Goal: Transaction & Acquisition: Register for event/course

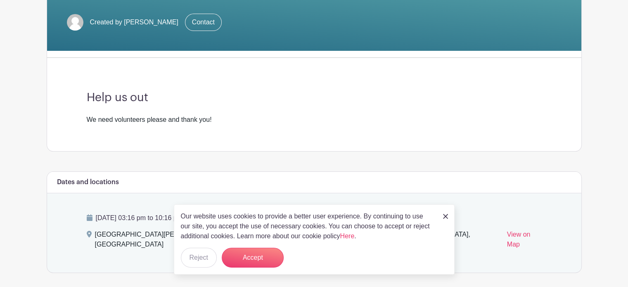
scroll to position [205, 0]
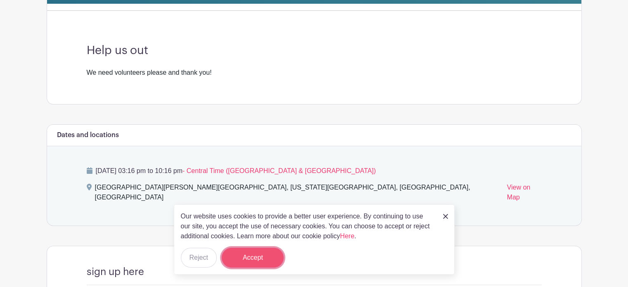
click at [237, 257] on button "Accept" at bounding box center [253, 258] width 62 height 20
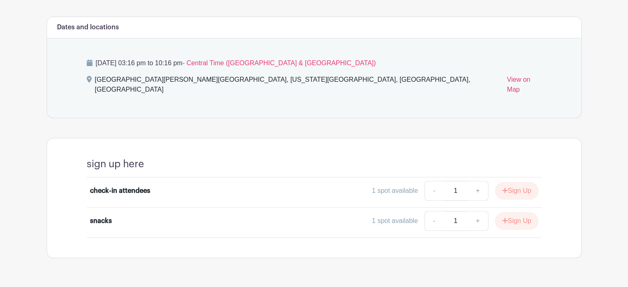
scroll to position [324, 0]
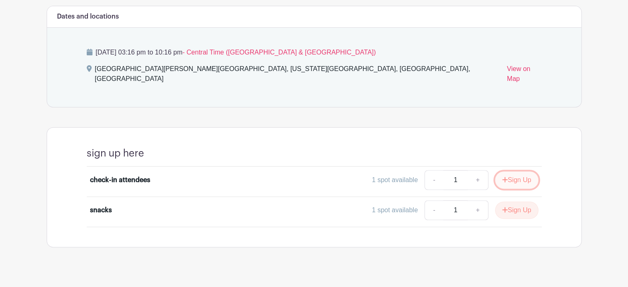
click at [520, 171] on button "Sign Up" at bounding box center [516, 179] width 43 height 17
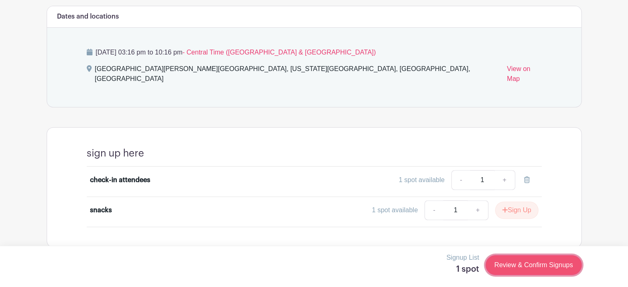
click at [535, 262] on link "Review & Confirm Signups" at bounding box center [533, 265] width 96 height 20
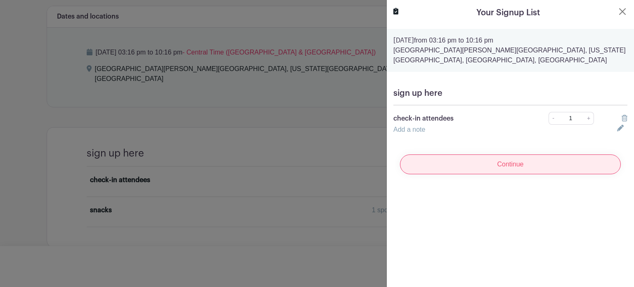
click at [518, 154] on input "Continue" at bounding box center [510, 164] width 221 height 20
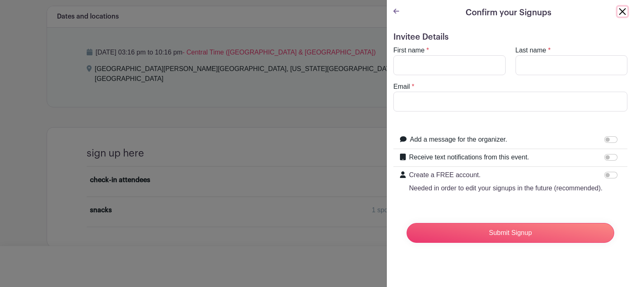
click at [617, 7] on button "Close" at bounding box center [622, 12] width 10 height 10
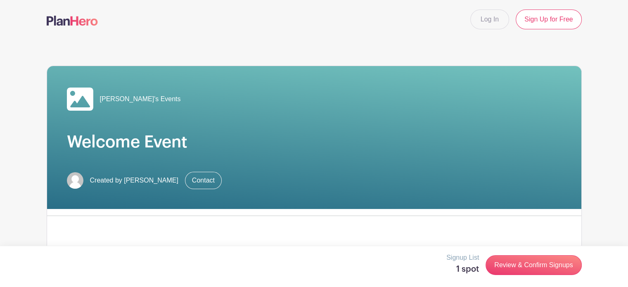
scroll to position [0, 0]
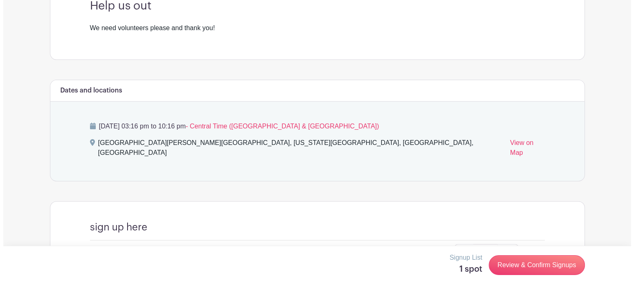
scroll to position [324, 0]
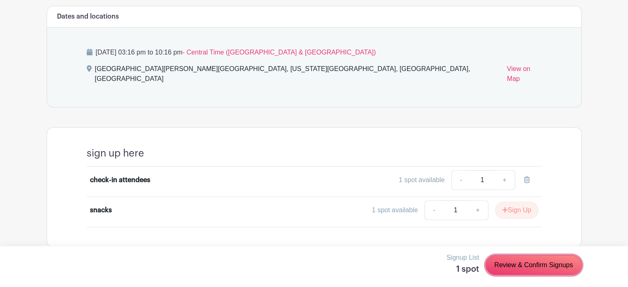
click at [485, 255] on link "Review & Confirm Signups" at bounding box center [533, 265] width 96 height 20
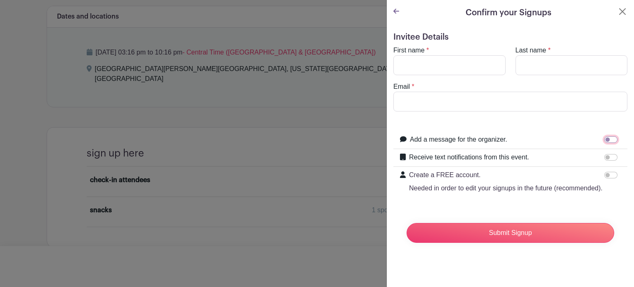
click at [406, 223] on input "Submit Signup" at bounding box center [510, 233] width 208 height 20
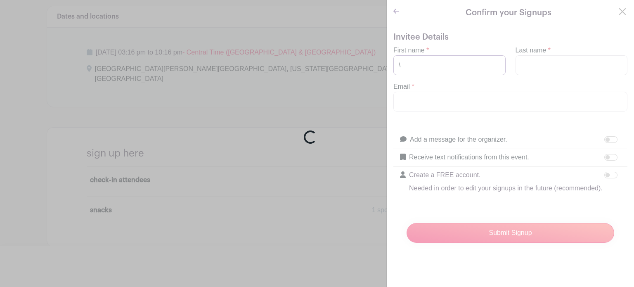
type input "\"
click at [604, 136] on input "Add a message for the organizer." at bounding box center [610, 139] width 13 height 7
checkbox input "true"
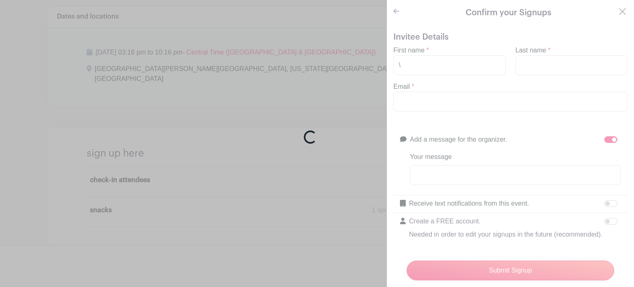
click at [458, 70] on div "Loading..." at bounding box center [317, 143] width 634 height 287
click at [614, 13] on div "Loading..." at bounding box center [317, 143] width 634 height 287
